Goal: Navigation & Orientation: Find specific page/section

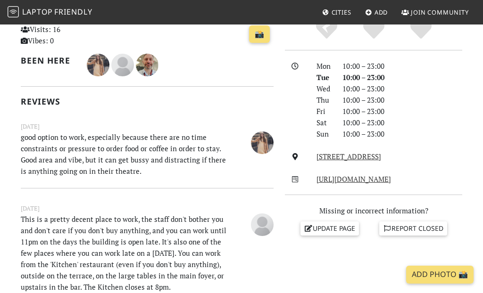
scroll to position [253, 0]
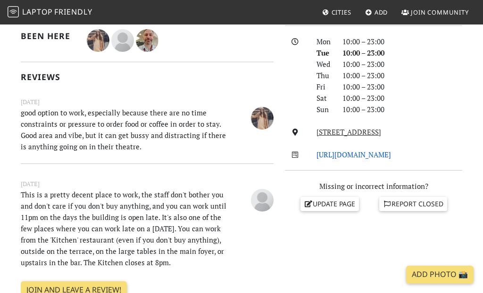
click at [340, 155] on link "http://www.barbican.org.uk/" at bounding box center [353, 154] width 75 height 9
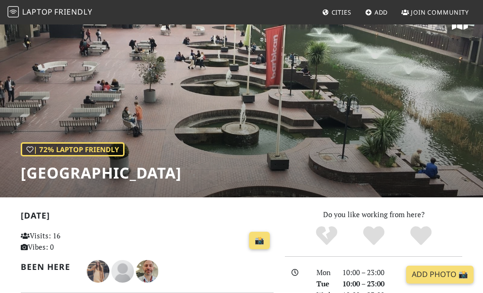
scroll to position [0, 0]
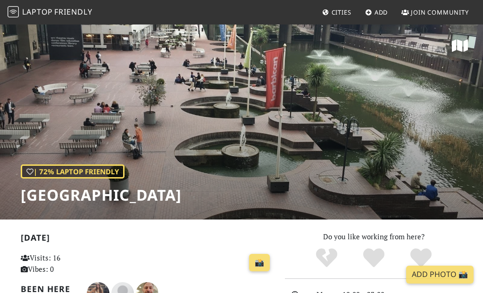
click at [60, 11] on span "Friendly" at bounding box center [73, 12] width 38 height 10
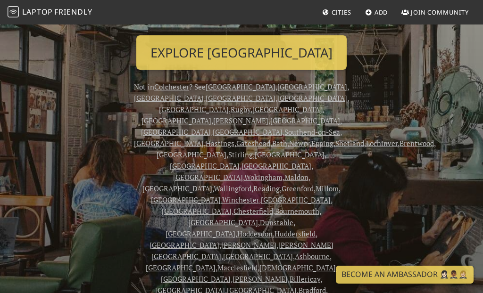
scroll to position [159, 0]
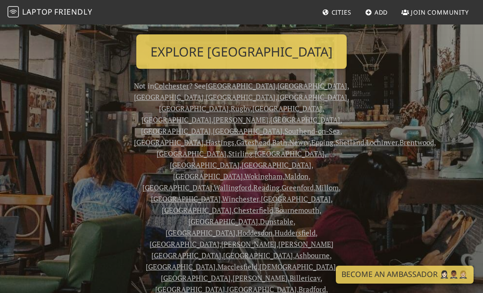
click at [293, 83] on link "London" at bounding box center [312, 85] width 70 height 9
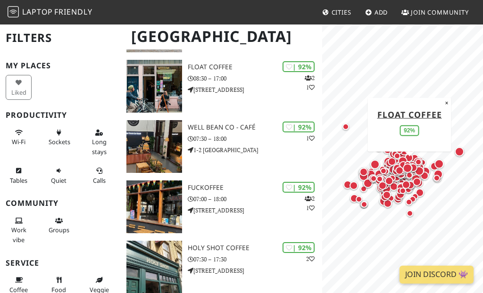
scroll to position [394, 0]
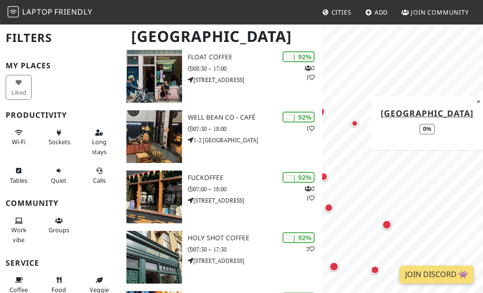
click at [355, 123] on div "Map marker" at bounding box center [354, 123] width 7 height 7
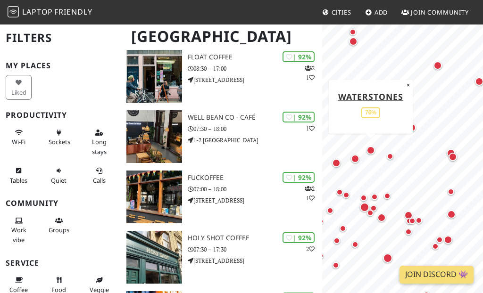
click at [373, 148] on div "Map marker" at bounding box center [370, 150] width 8 height 8
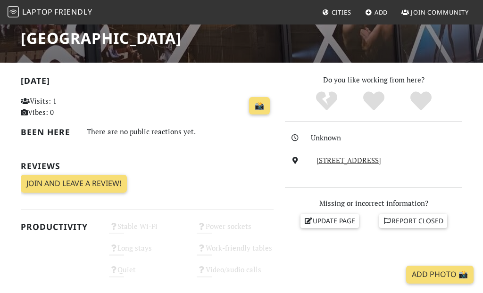
scroll to position [215, 0]
